Goal: Task Accomplishment & Management: Use online tool/utility

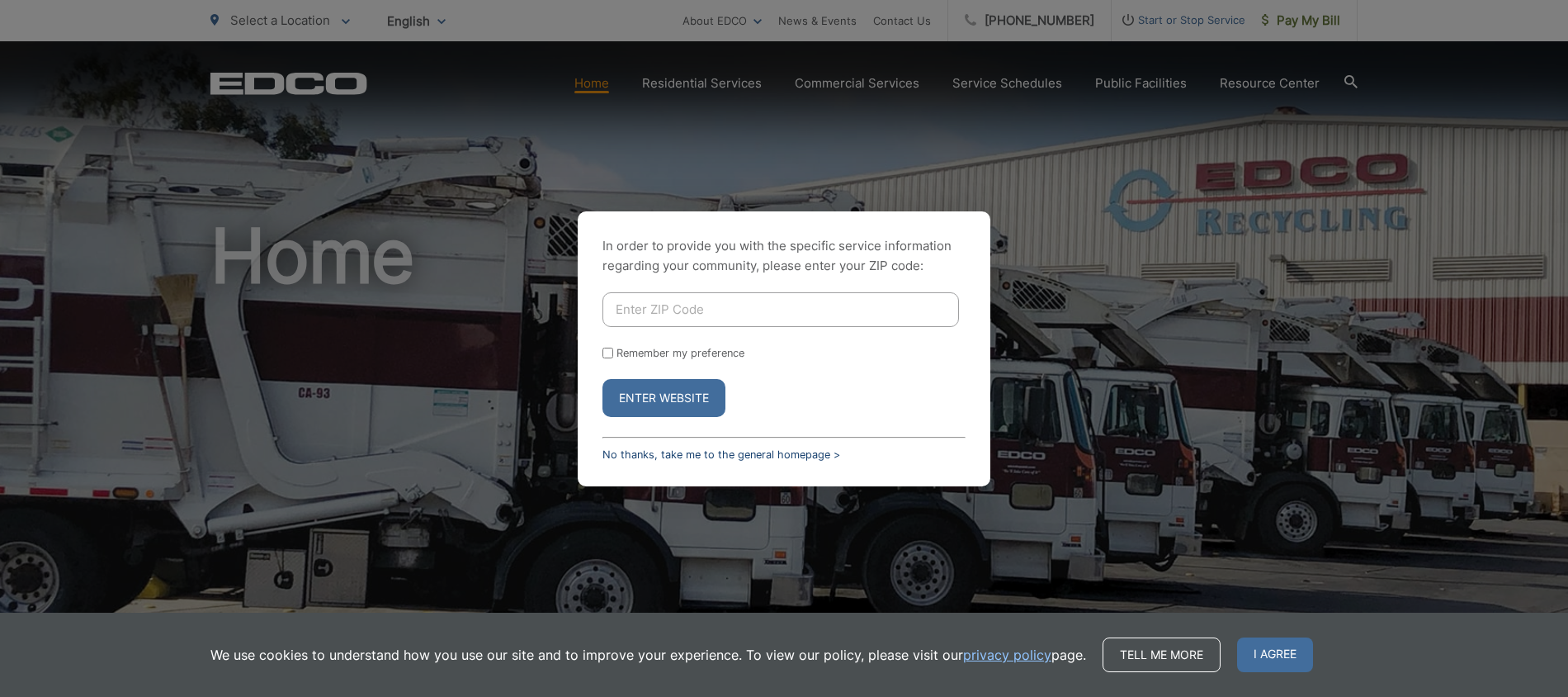
click at [657, 453] on link "No thanks, take me to the general homepage >" at bounding box center [721, 454] width 238 height 12
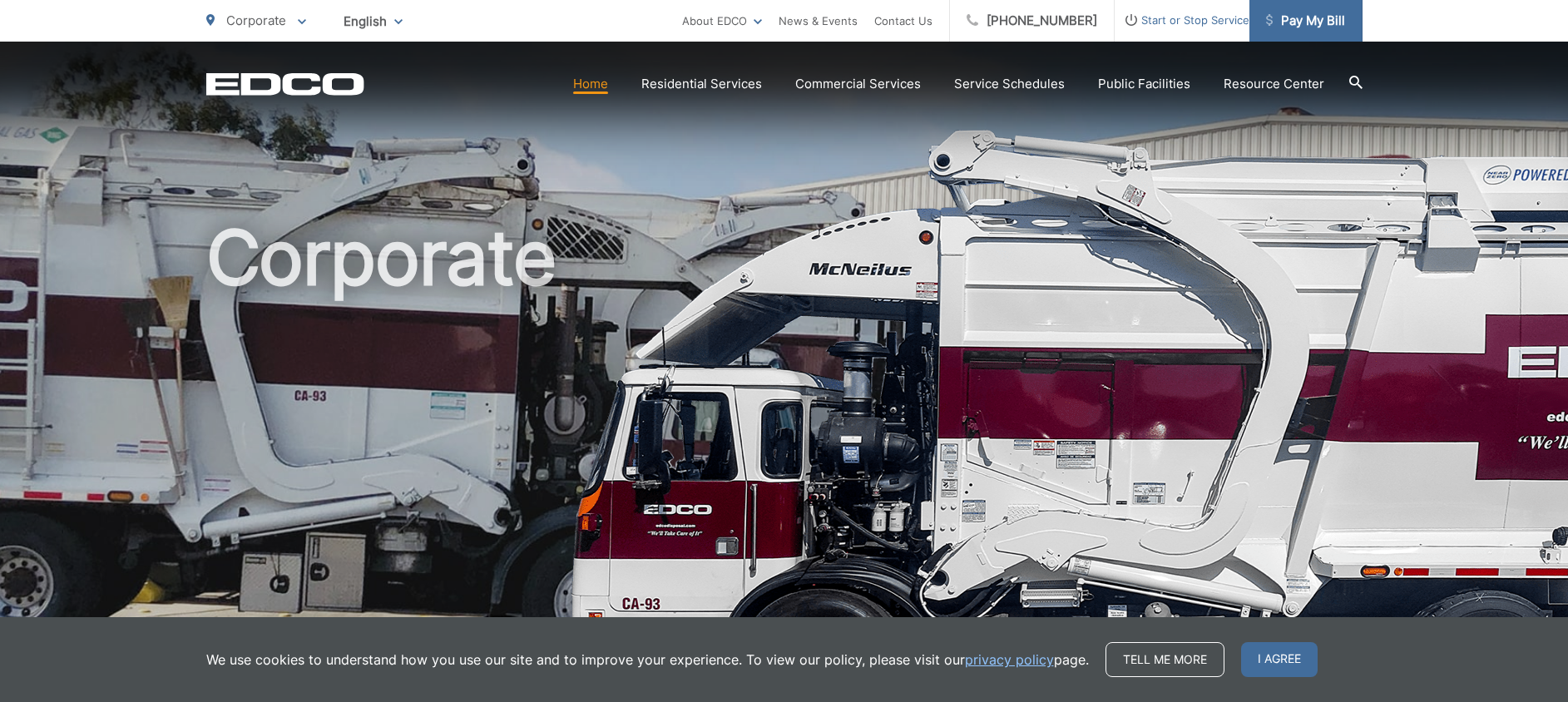
click at [1310, 15] on span "Pay My Bill" at bounding box center [1305, 20] width 79 height 20
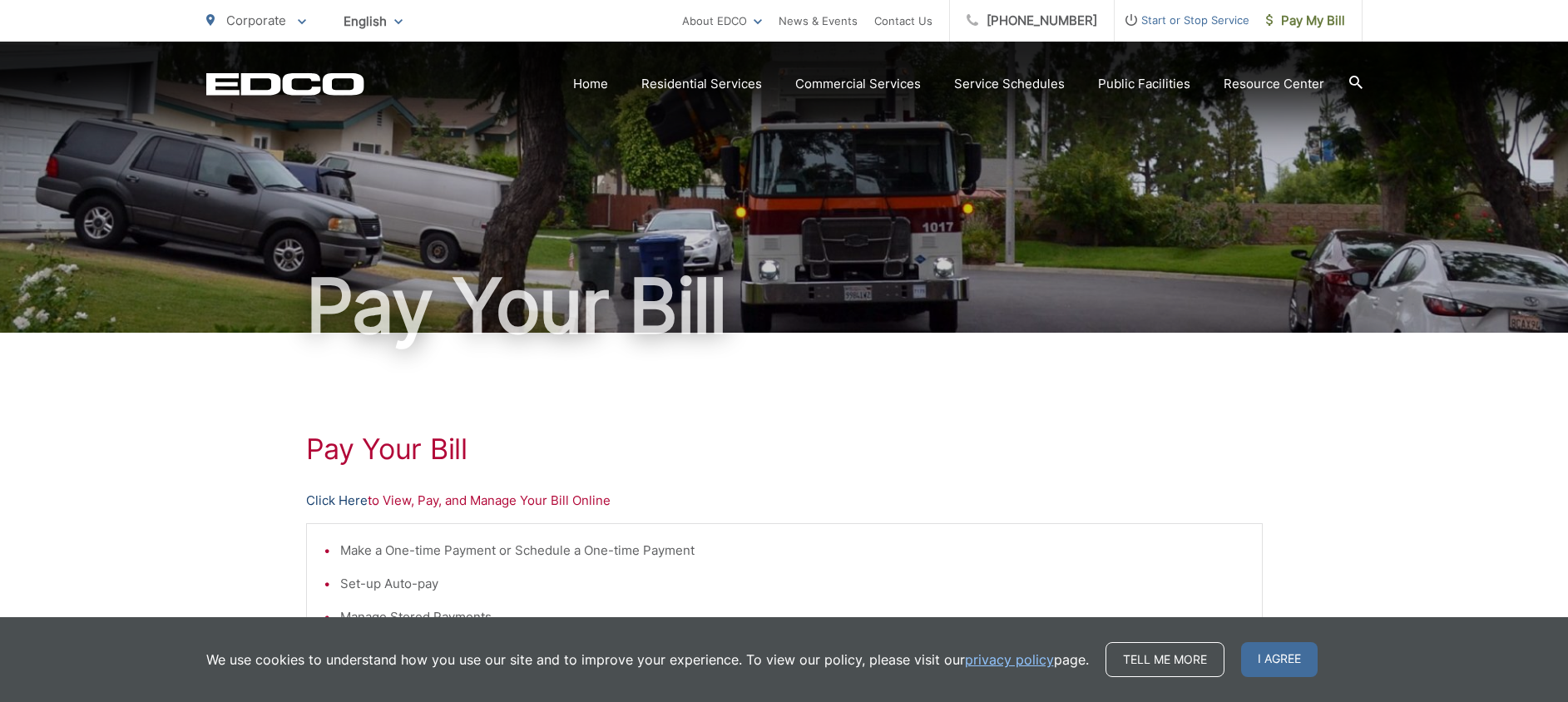
click at [336, 500] on link "Click Here" at bounding box center [337, 500] width 62 height 20
